Goal: Information Seeking & Learning: Learn about a topic

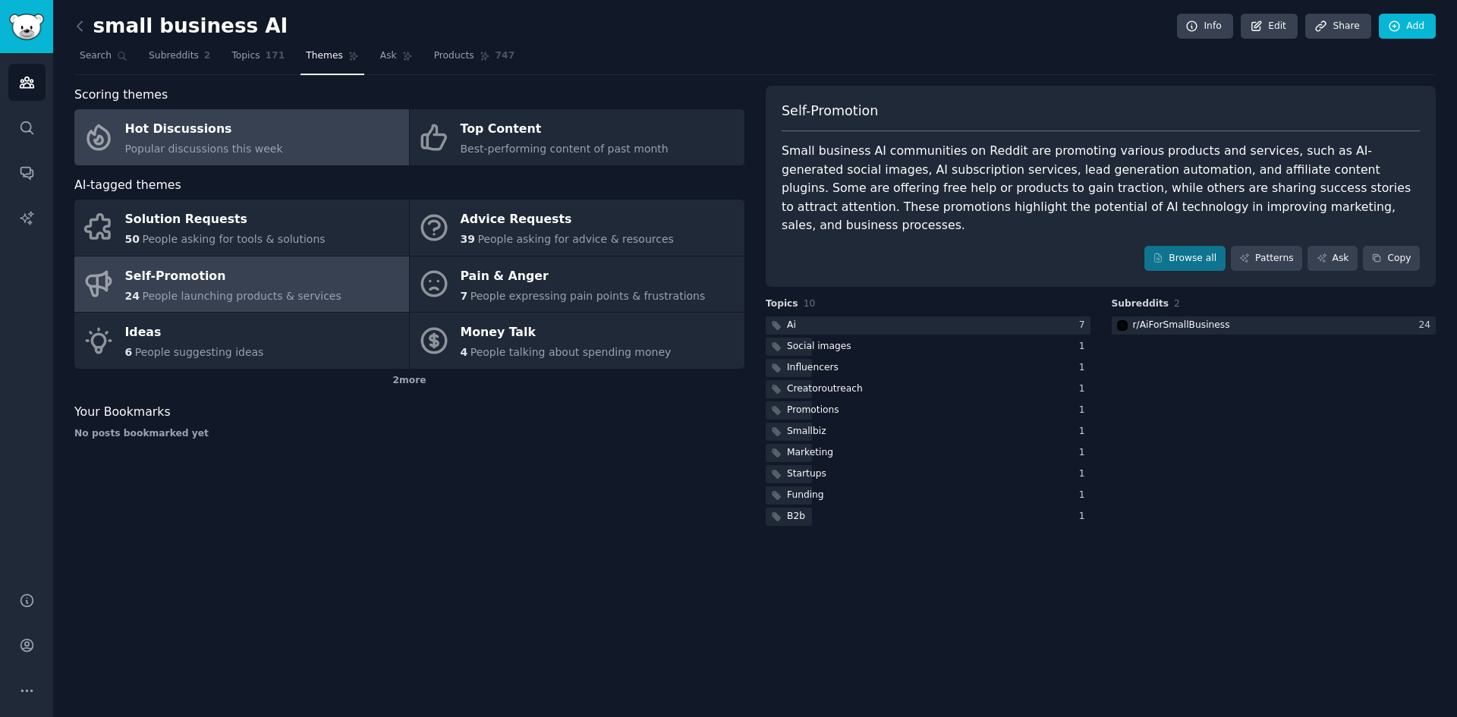
click at [203, 145] on span "Popular discussions this week" at bounding box center [204, 149] width 158 height 12
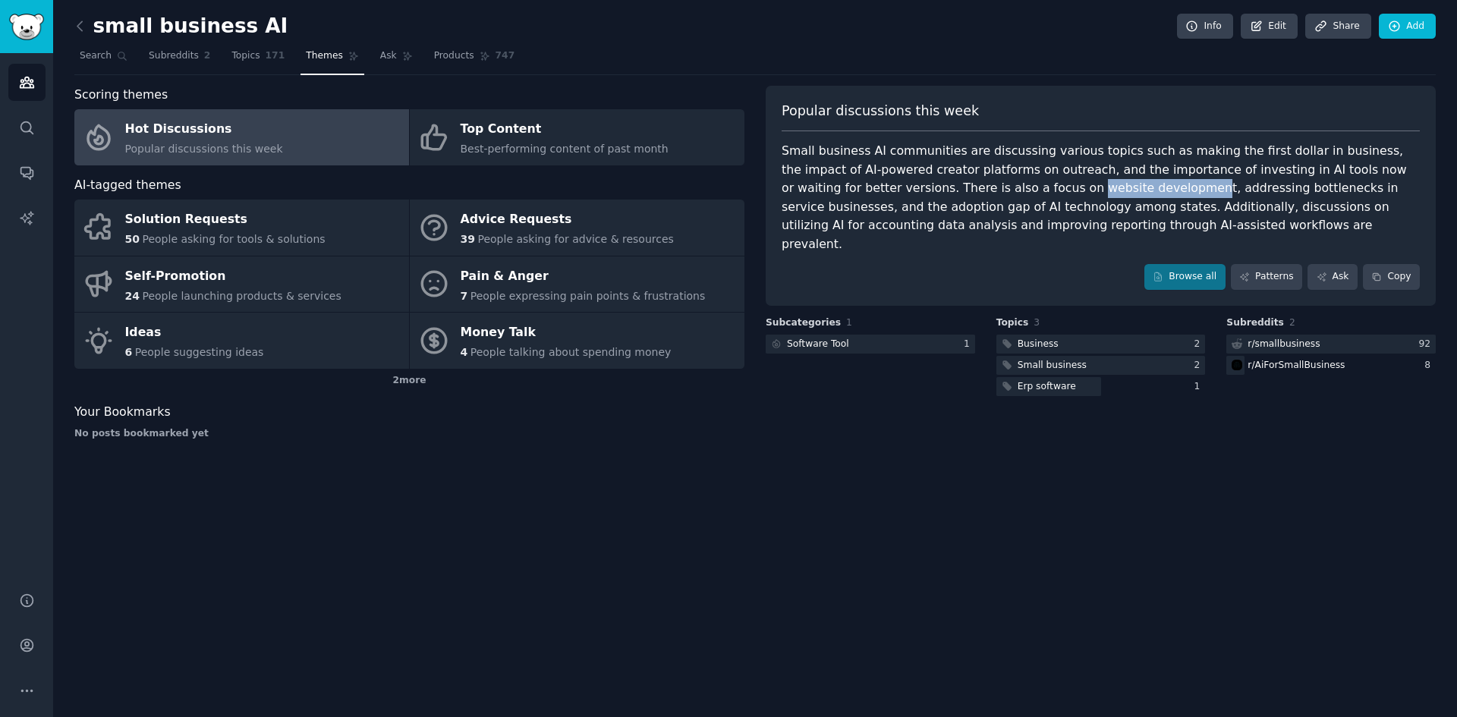
drag, startPoint x: 913, startPoint y: 187, endPoint x: 1018, endPoint y: 186, distance: 104.7
click at [1018, 186] on div "Small business AI communities are discussing various topics such as making the …" at bounding box center [1100, 198] width 638 height 112
click at [1005, 188] on div "Small business AI communities are discussing various topics such as making the …" at bounding box center [1100, 198] width 638 height 112
click at [1004, 189] on div "Small business AI communities are discussing various topics such as making the …" at bounding box center [1100, 198] width 638 height 112
drag, startPoint x: 1020, startPoint y: 189, endPoint x: 909, endPoint y: 190, distance: 111.5
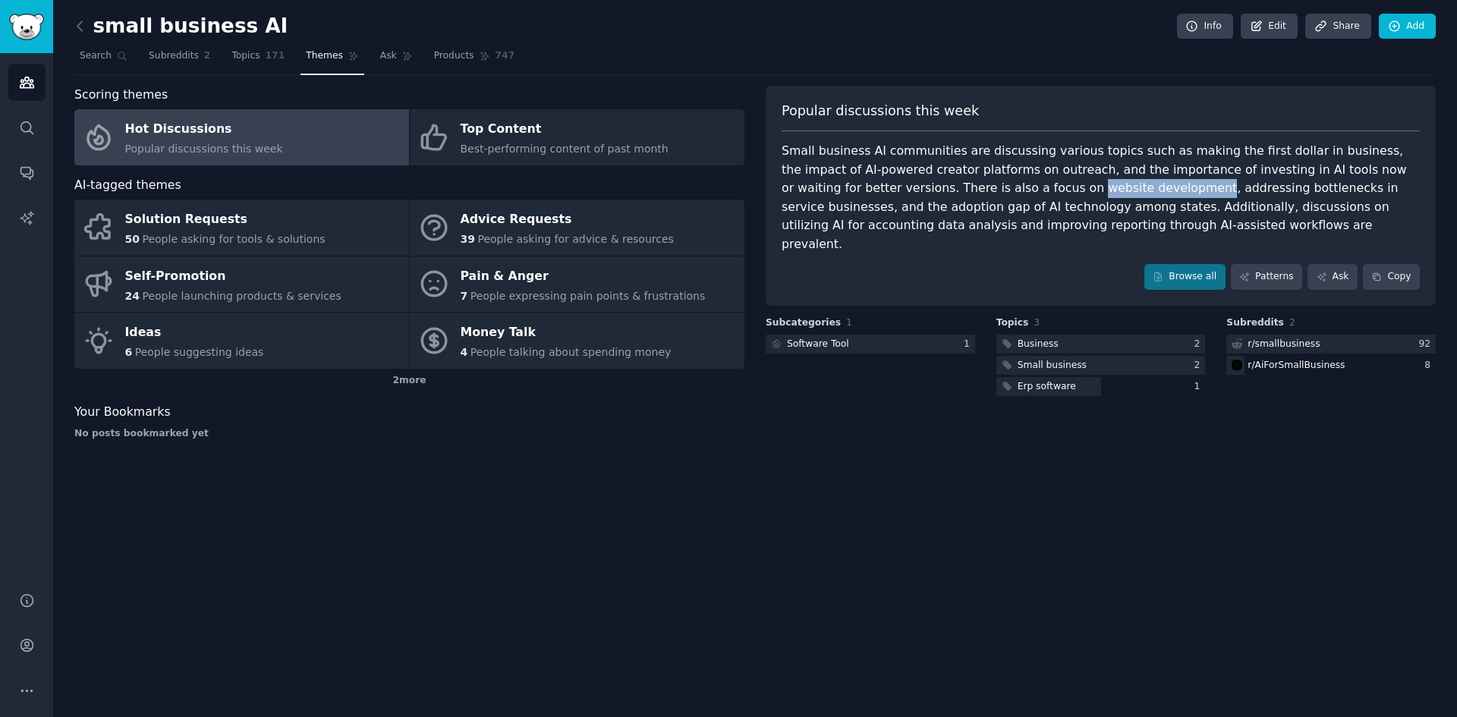
click at [909, 190] on div "Small business AI communities are discussing various topics such as making the …" at bounding box center [1100, 198] width 638 height 112
copy div "website development"
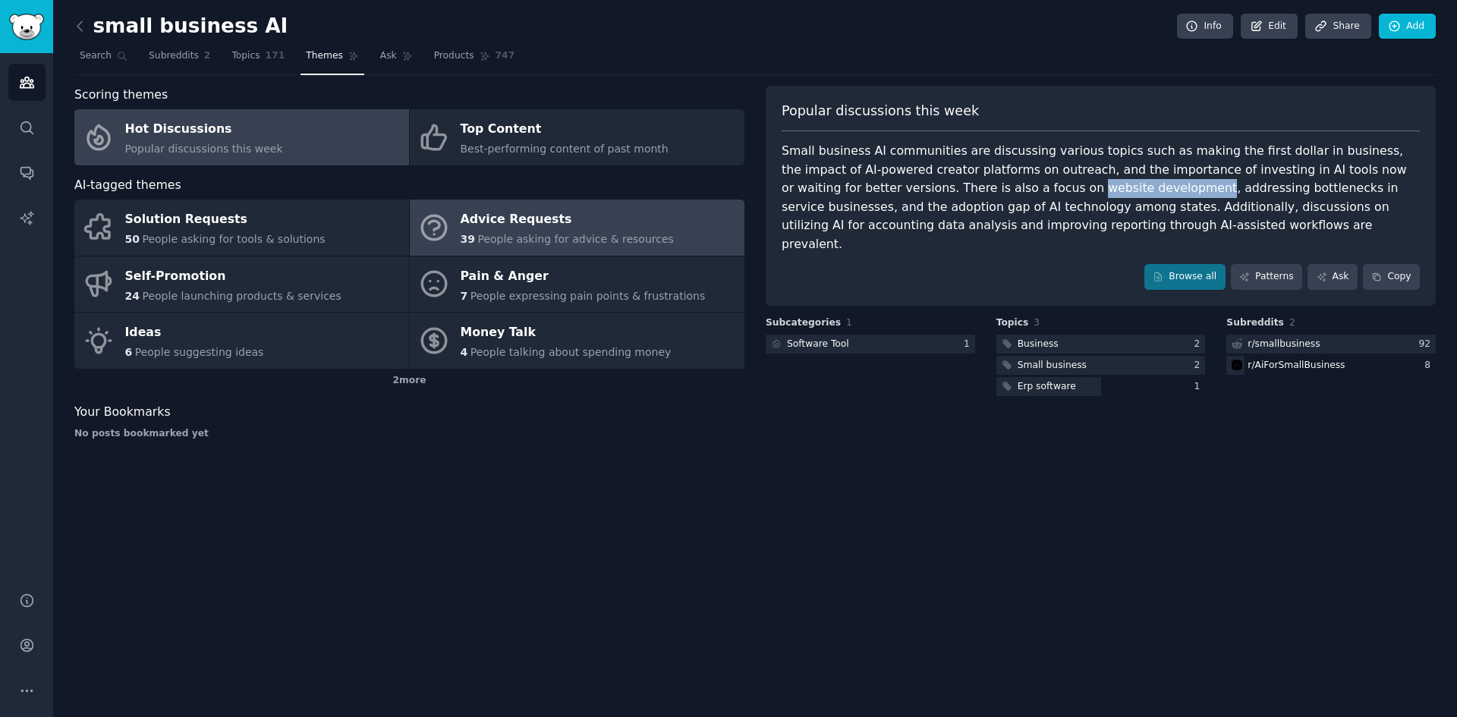
click at [529, 230] on div "Advice Requests" at bounding box center [567, 220] width 213 height 24
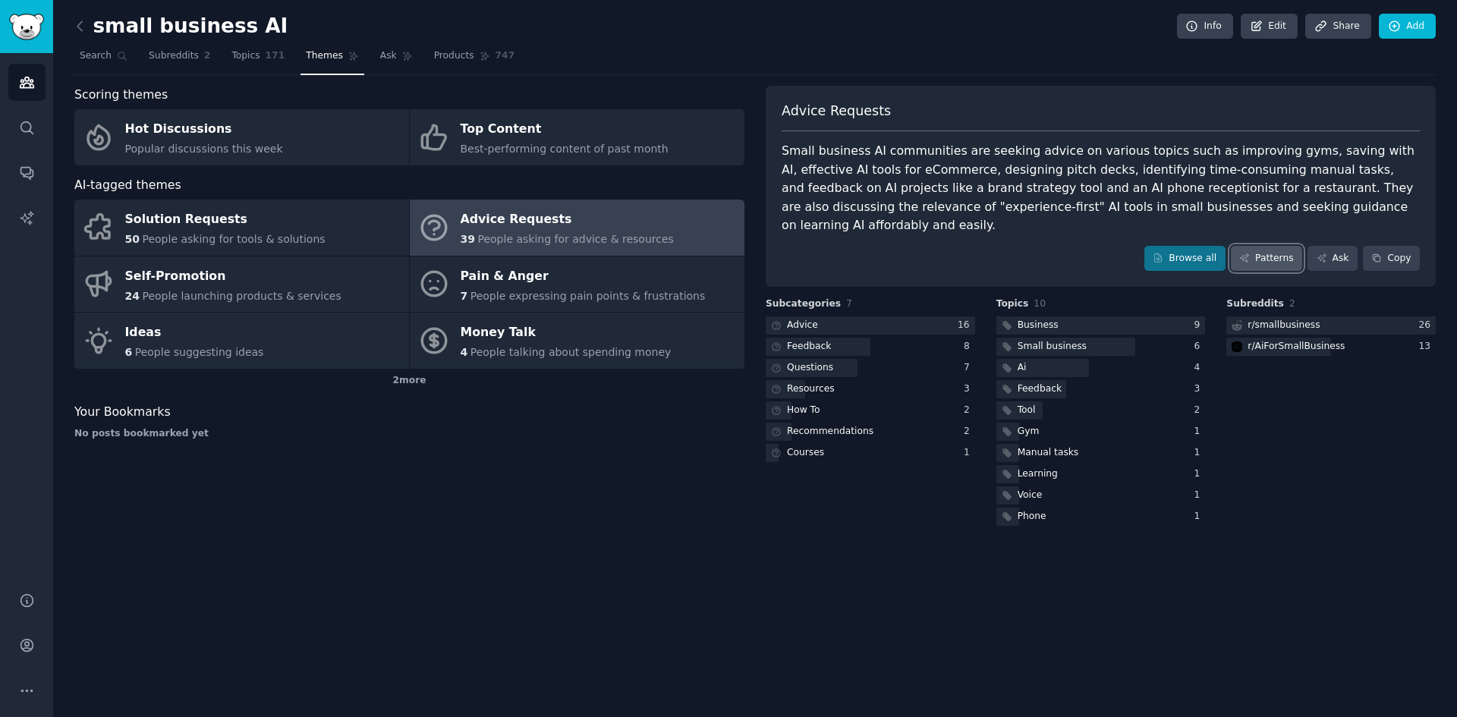
click at [1269, 246] on link "Patterns" at bounding box center [1266, 259] width 71 height 26
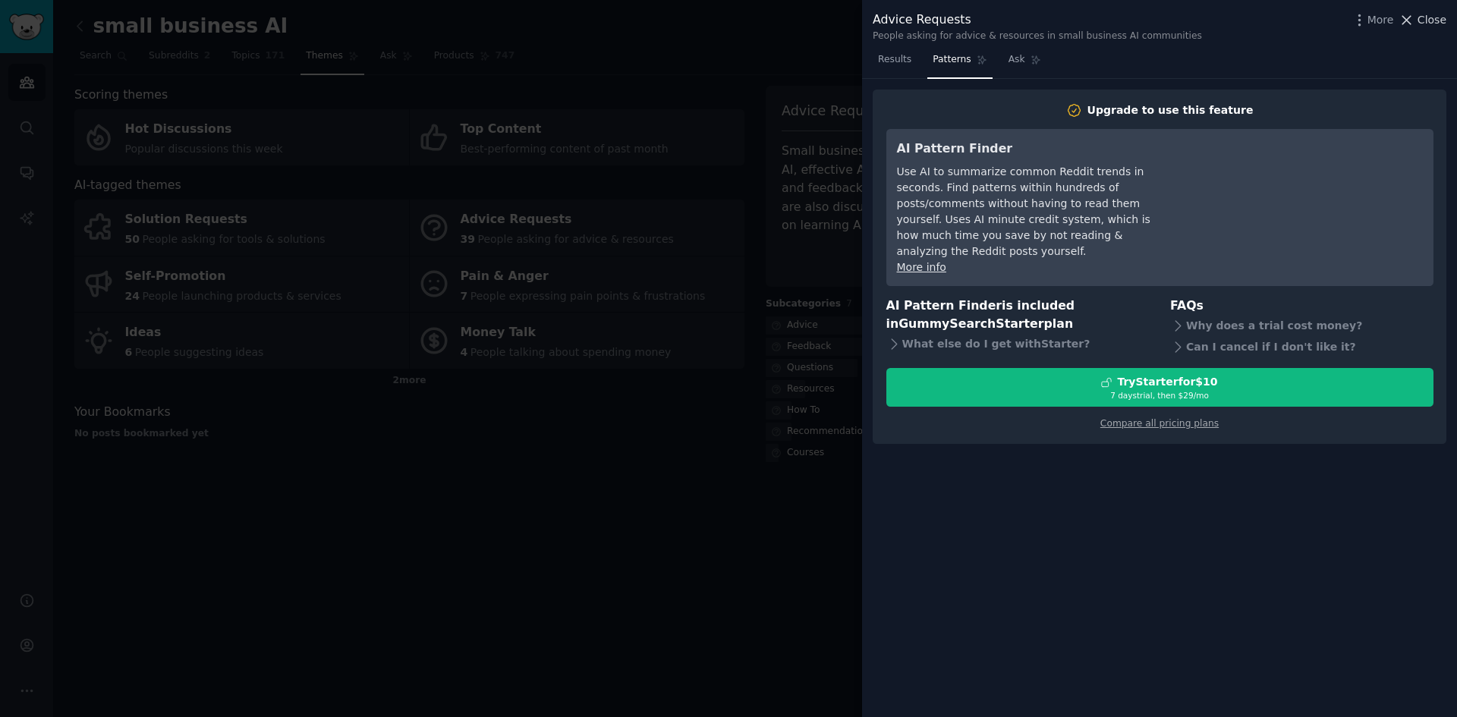
click at [1436, 20] on span "Close" at bounding box center [1431, 20] width 29 height 16
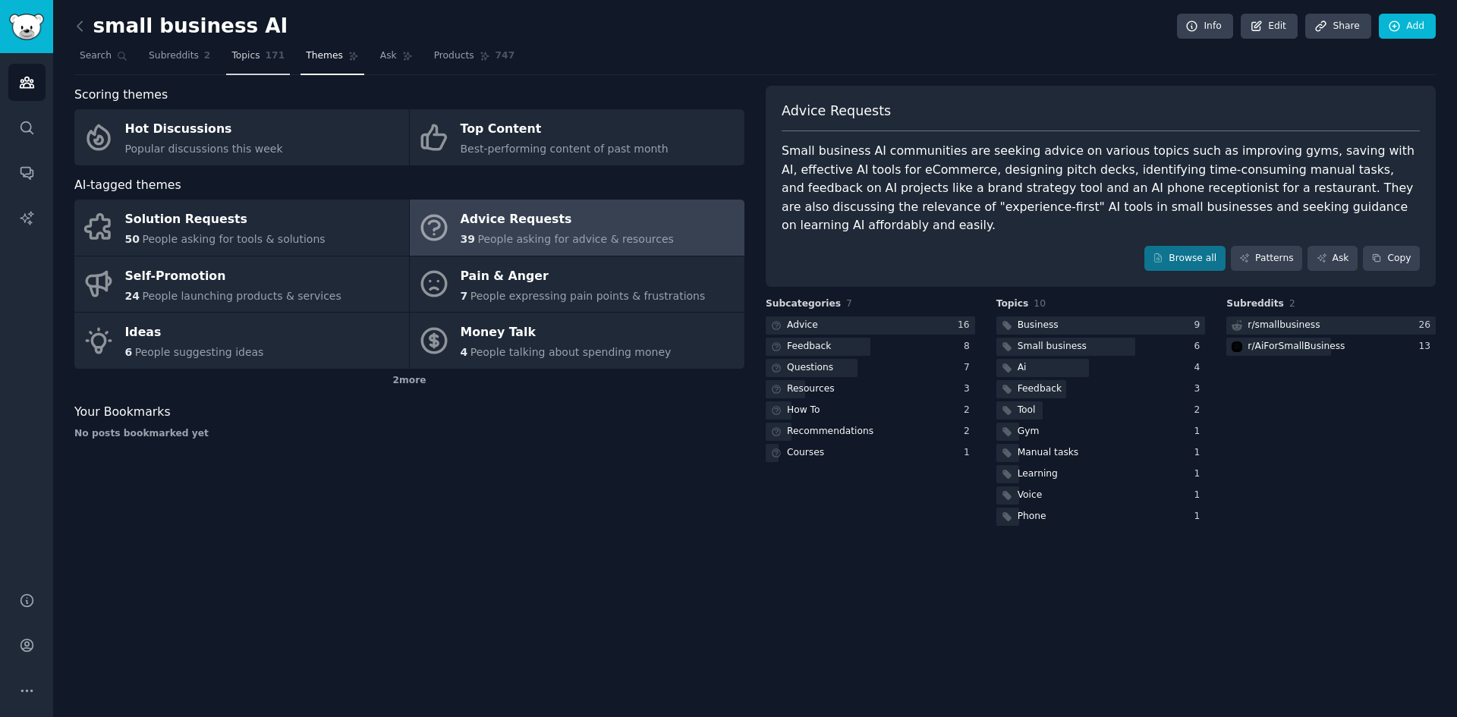
click at [242, 58] on span "Topics" at bounding box center [245, 56] width 28 height 14
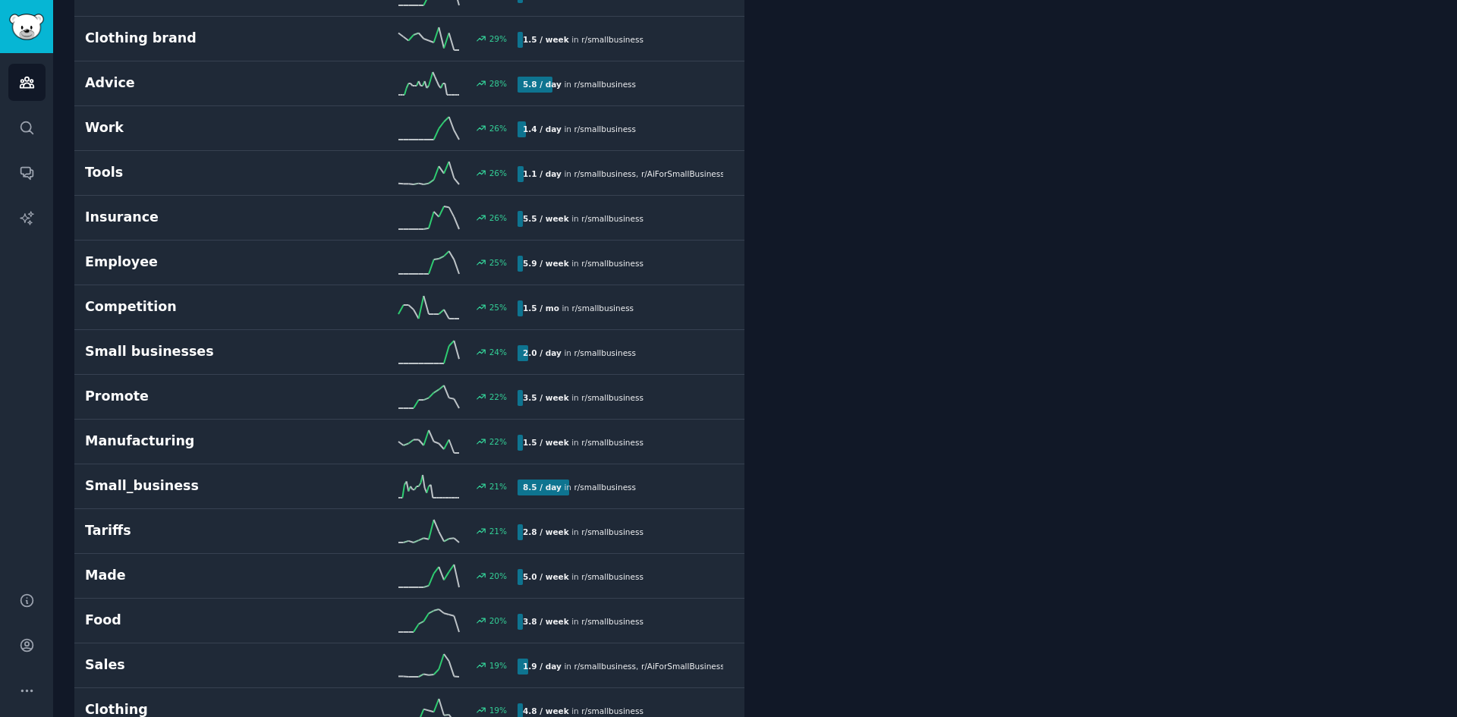
scroll to position [3262, 0]
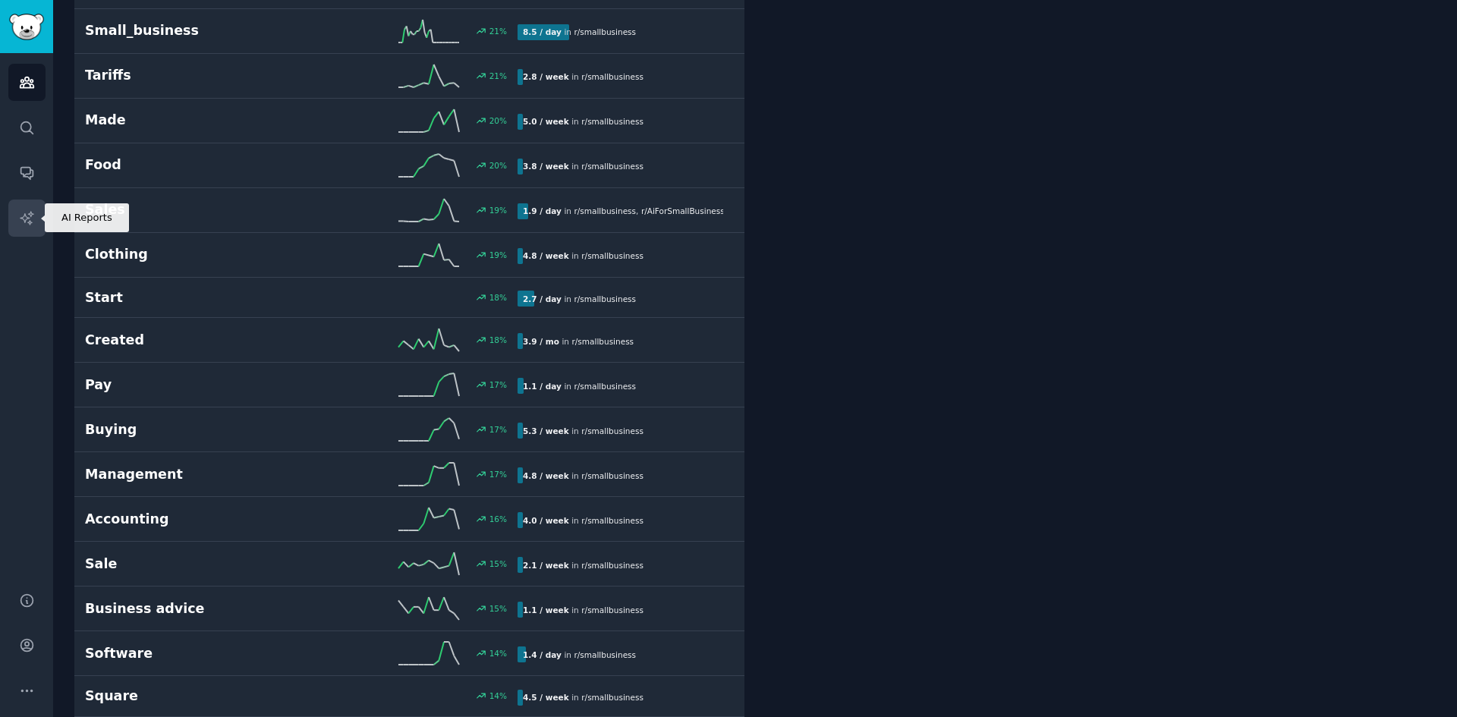
click at [27, 215] on icon "Sidebar" at bounding box center [27, 218] width 16 height 16
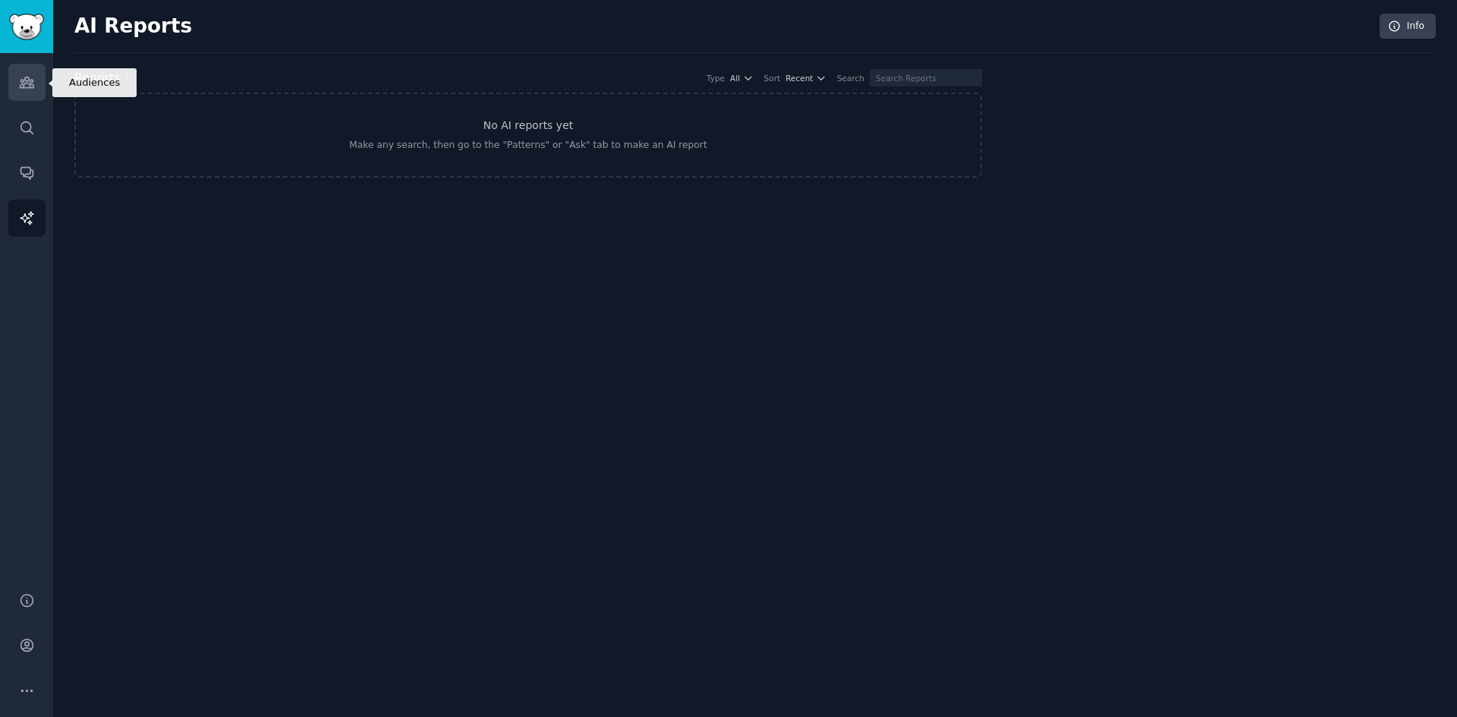
click at [24, 83] on icon "Sidebar" at bounding box center [27, 82] width 16 height 16
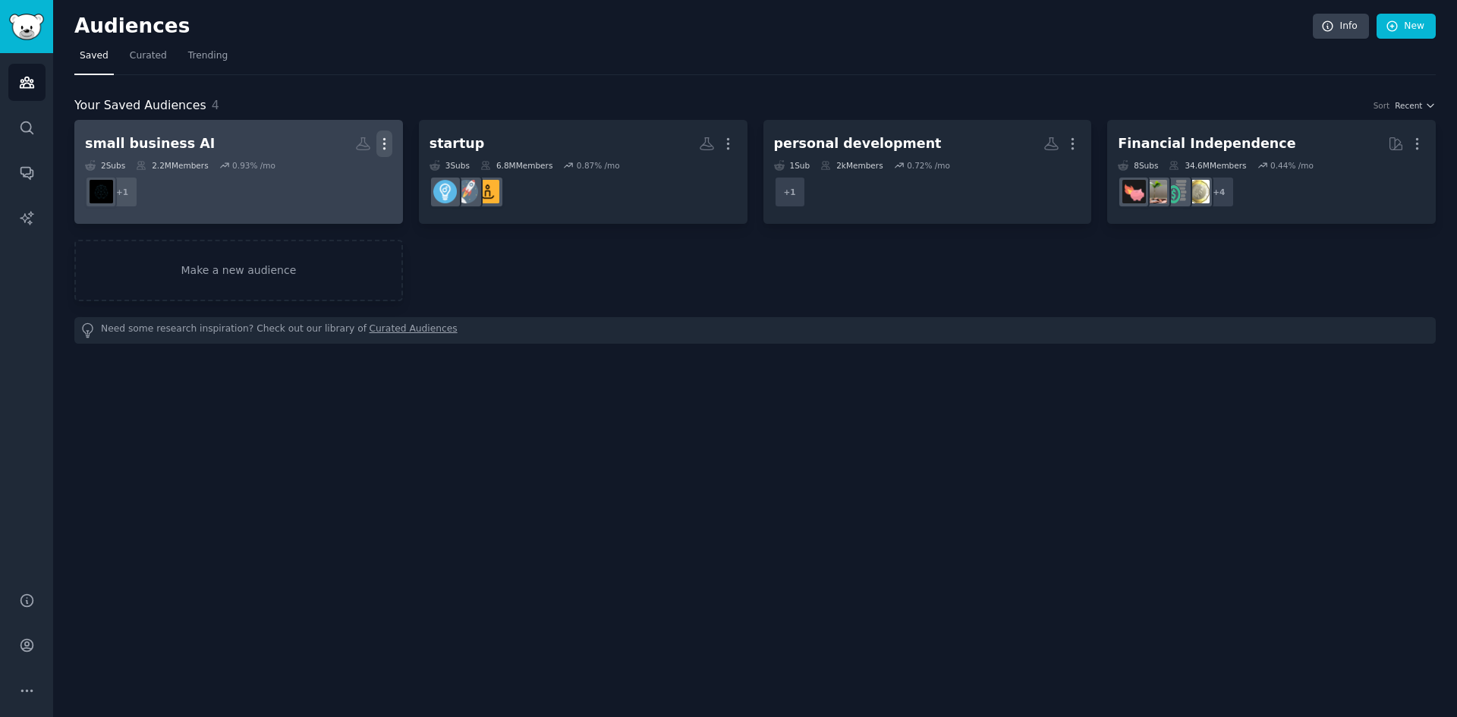
click at [385, 144] on icon "button" at bounding box center [384, 144] width 16 height 16
click at [333, 153] on p "View" at bounding box center [337, 149] width 25 height 16
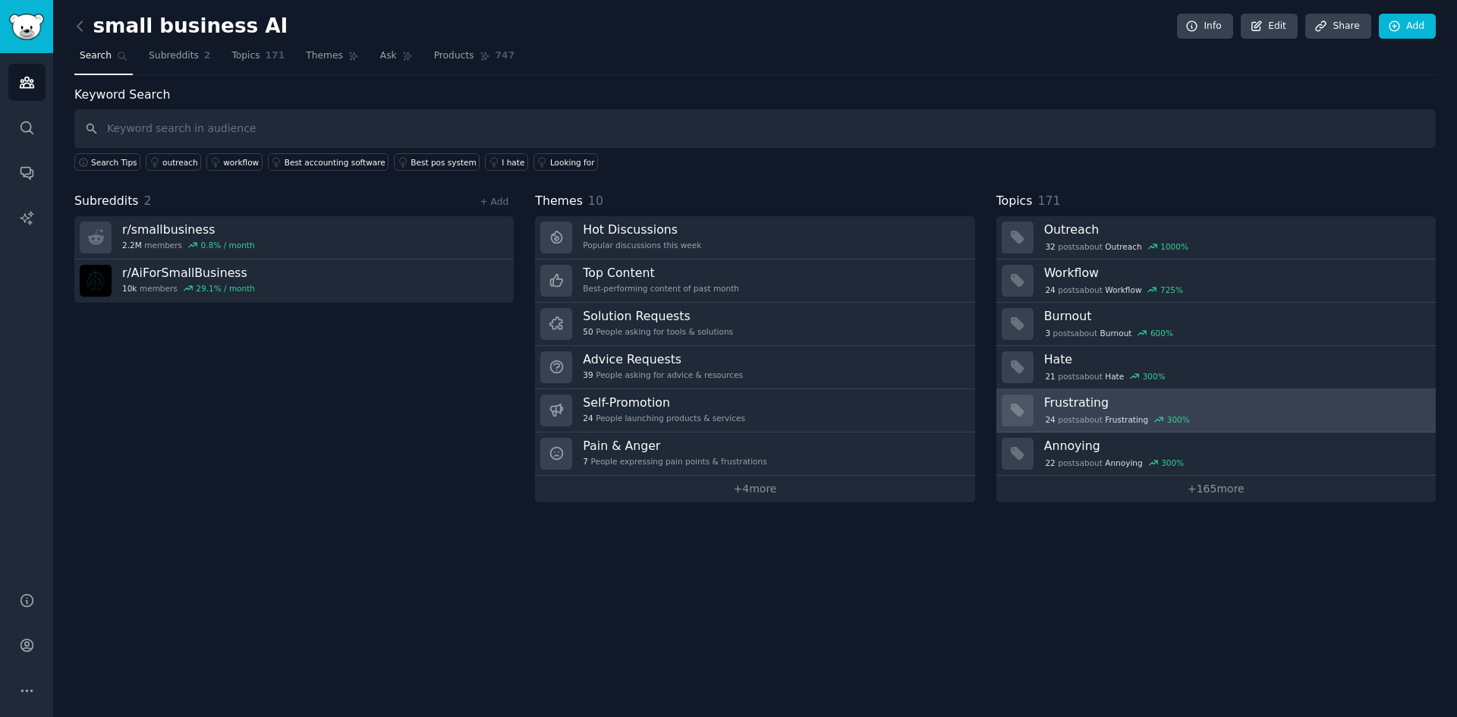
click at [1068, 414] on div "24 post s about Frustrating 300 %" at bounding box center [1117, 420] width 147 height 14
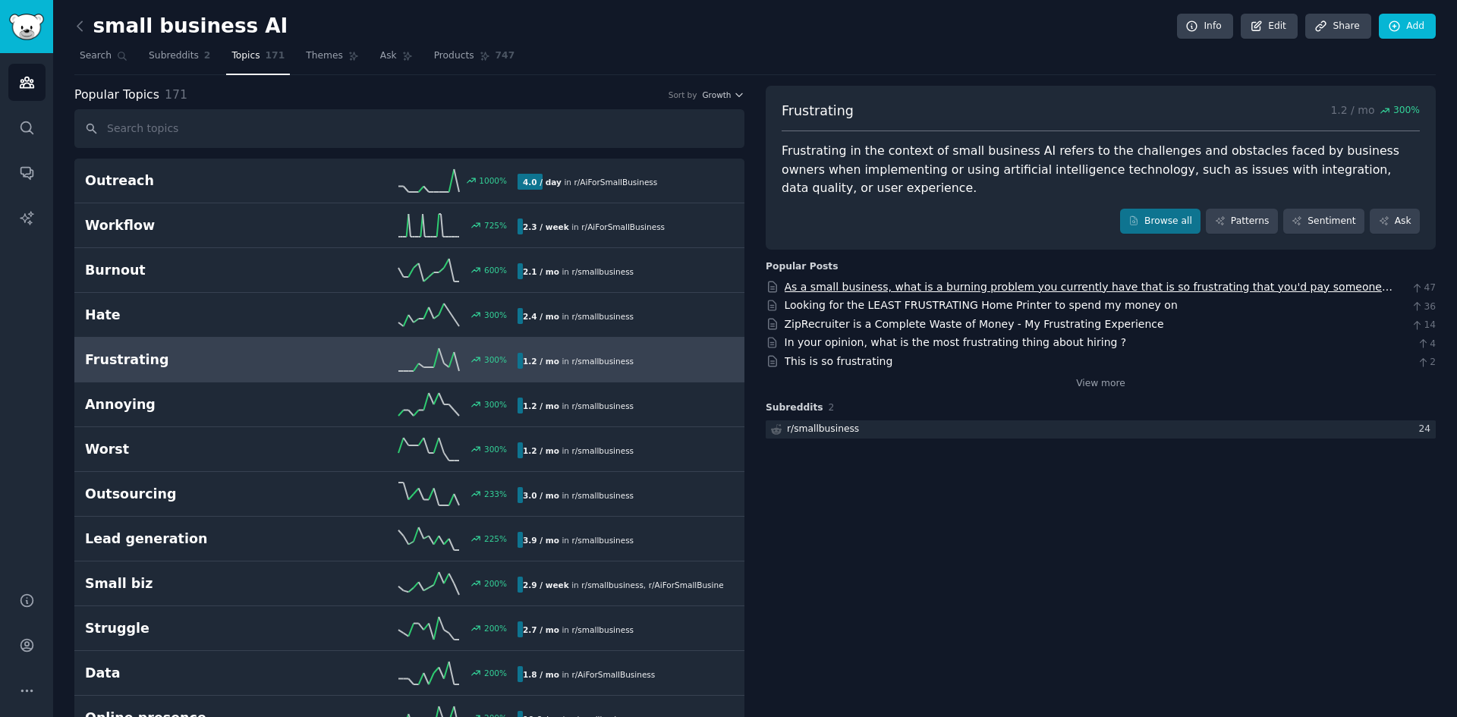
click at [965, 281] on link "As a small business, what is a burning problem you currently have that is so fr…" at bounding box center [1089, 295] width 608 height 28
